Goal: Information Seeking & Learning: Learn about a topic

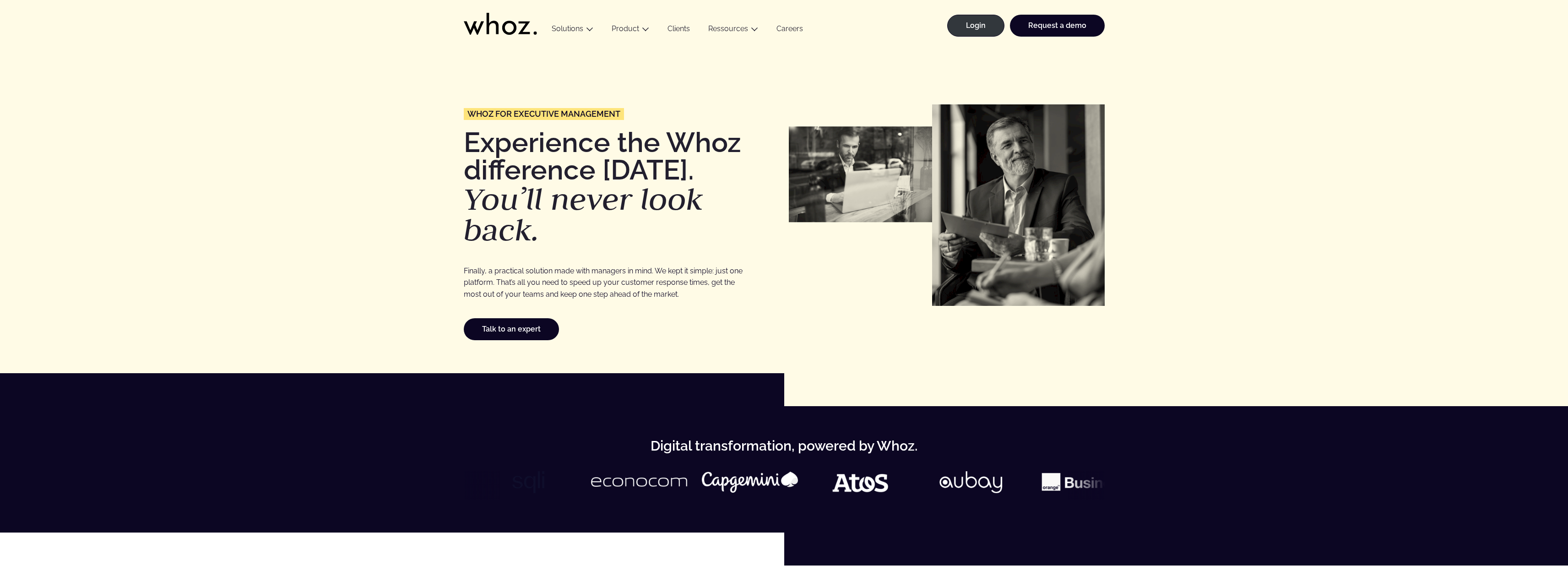
click at [396, 247] on div "Whoz for Executive Management Experience the Whoz difference [DATE]. You’ll nev…" at bounding box center [784, 210] width 1532 height 262
click at [1242, 106] on div "Whoz for Executive Management Experience the Whoz difference [DATE]. You’ll nev…" at bounding box center [784, 210] width 1532 height 262
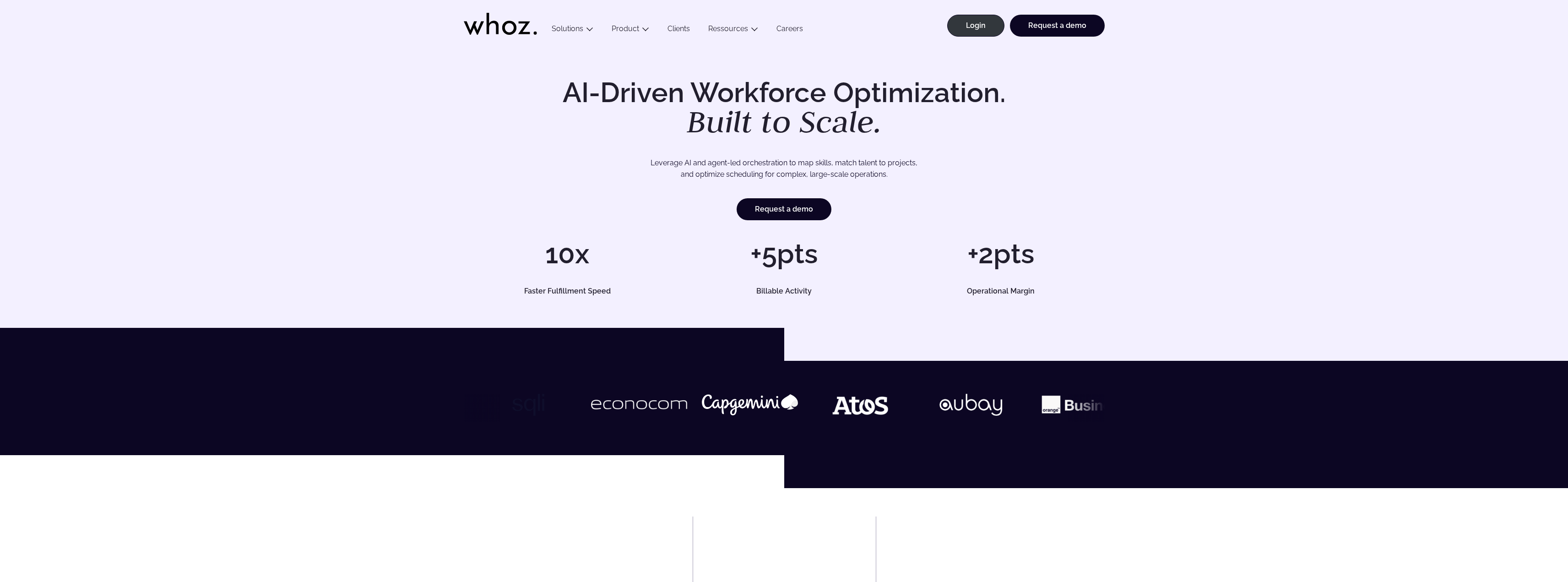
click at [1224, 152] on div "AI-Driven Workforce Optimization. Built to Scale. Leverage AI and agent-led orc…" at bounding box center [784, 187] width 1532 height 216
